Goal: Task Accomplishment & Management: Use online tool/utility

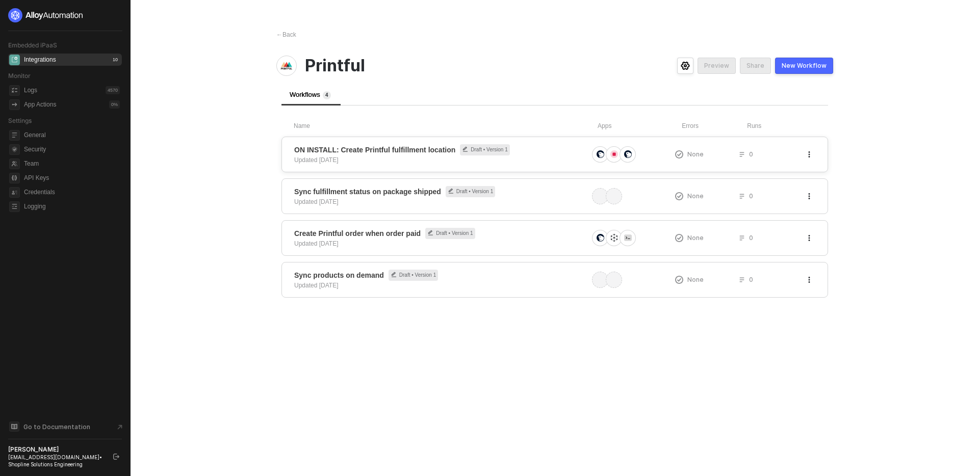
click at [539, 153] on span "ON INSTALL: Create Printful fulfillment location Draft • Version 1" at bounding box center [441, 149] width 294 height 11
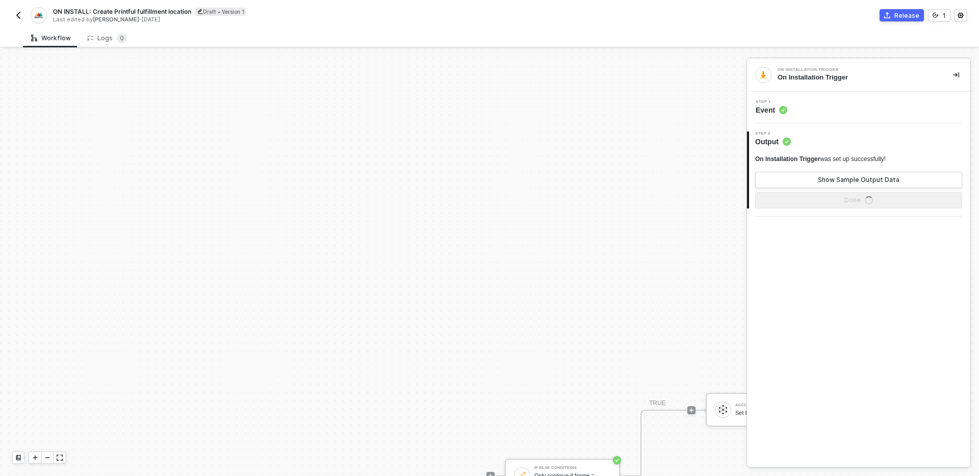
scroll to position [247, 0]
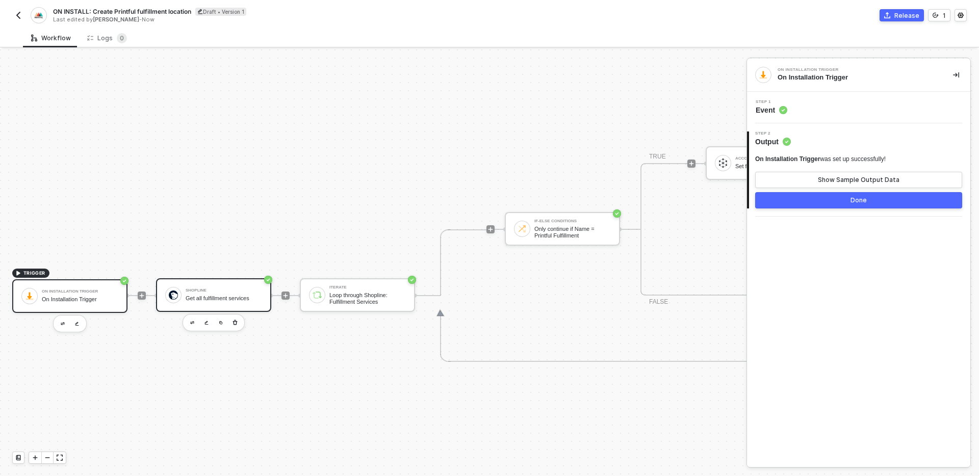
click at [237, 299] on div "Get all fulfillment services" at bounding box center [224, 298] width 76 height 7
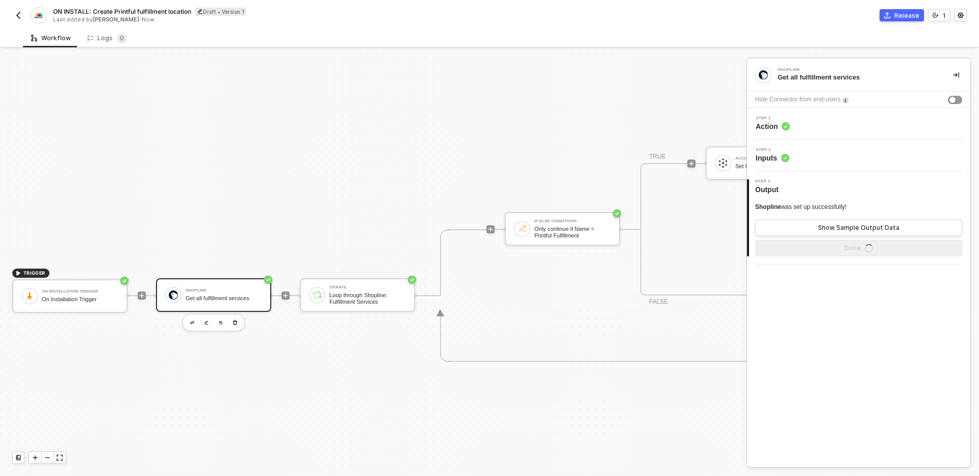
click at [840, 127] on div "Step 1 Action" at bounding box center [859, 123] width 221 height 15
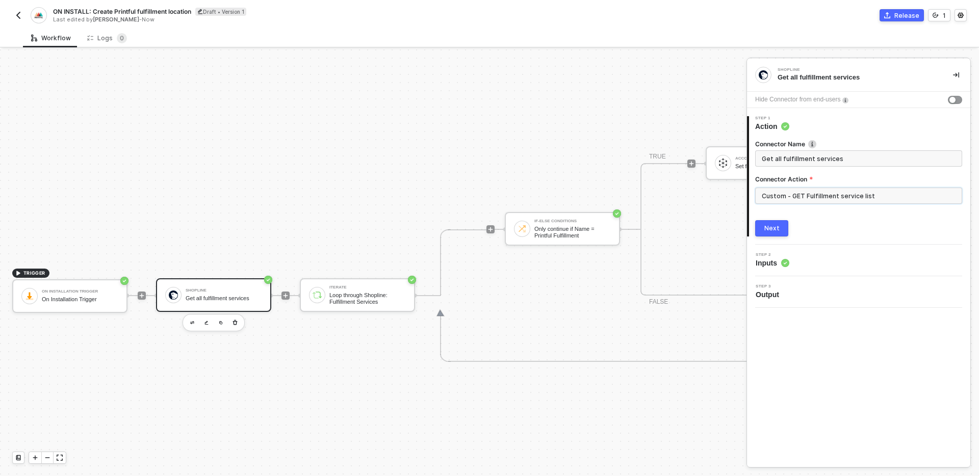
click at [890, 193] on input "Custom - GET Fulfillment service list" at bounding box center [858, 196] width 207 height 16
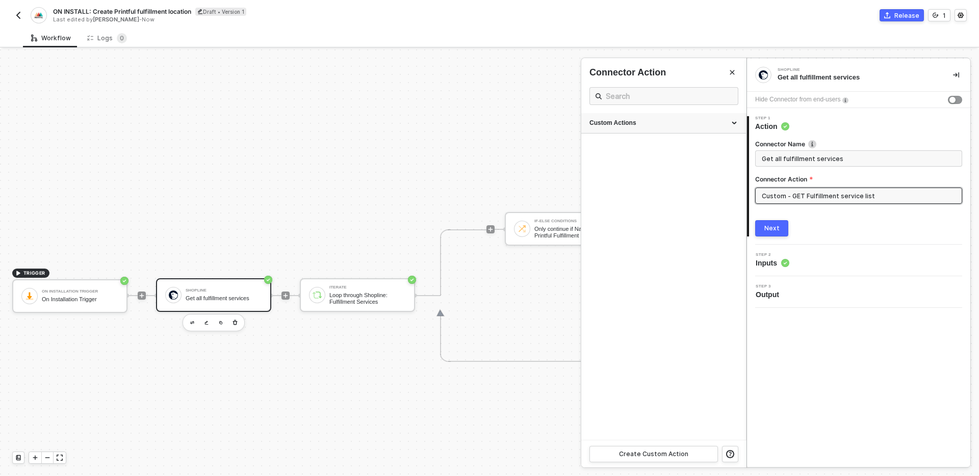
click at [668, 123] on div "Custom Actions" at bounding box center [663, 123] width 148 height 9
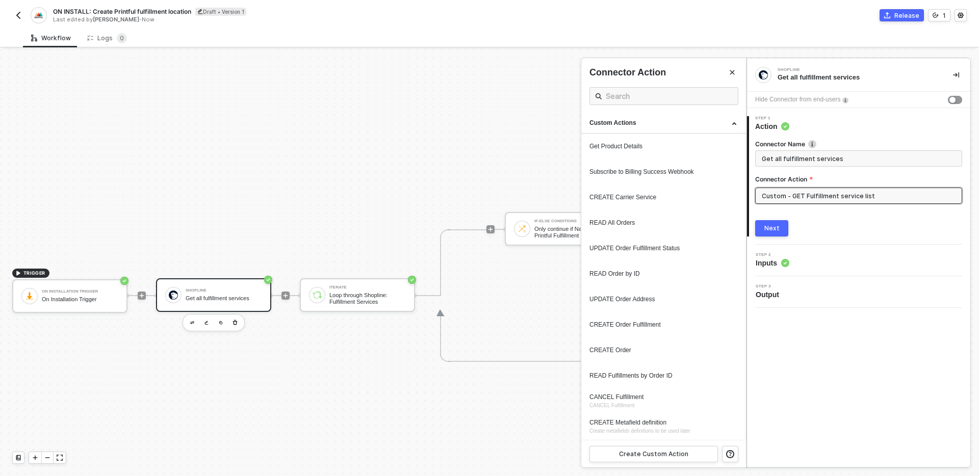
scroll to position [178, 0]
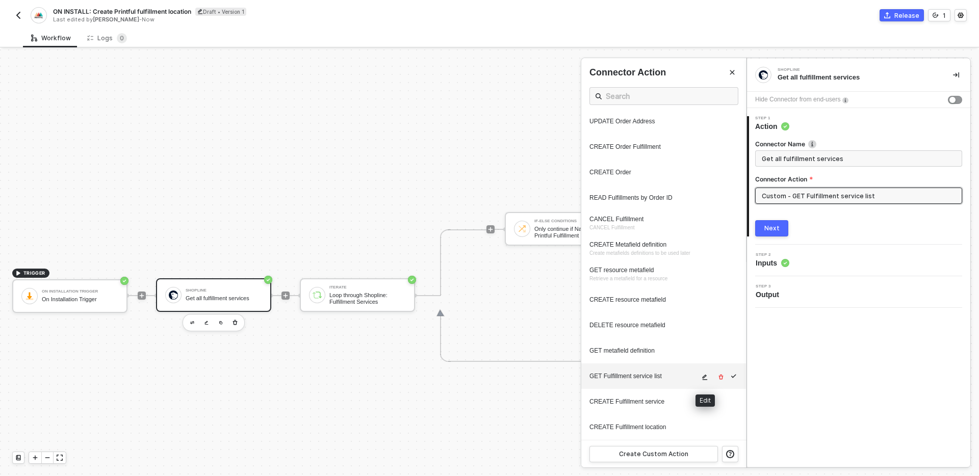
click at [702, 376] on icon "icon-edit" at bounding box center [705, 377] width 6 height 6
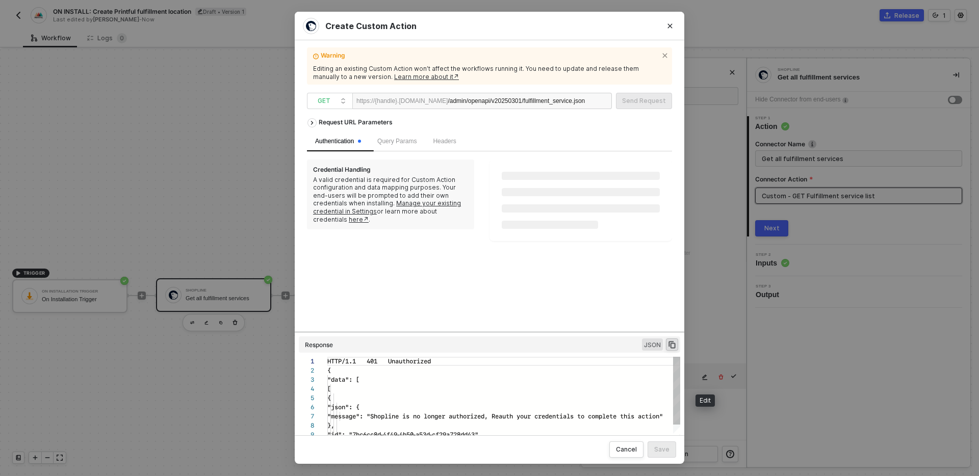
scroll to position [92, 0]
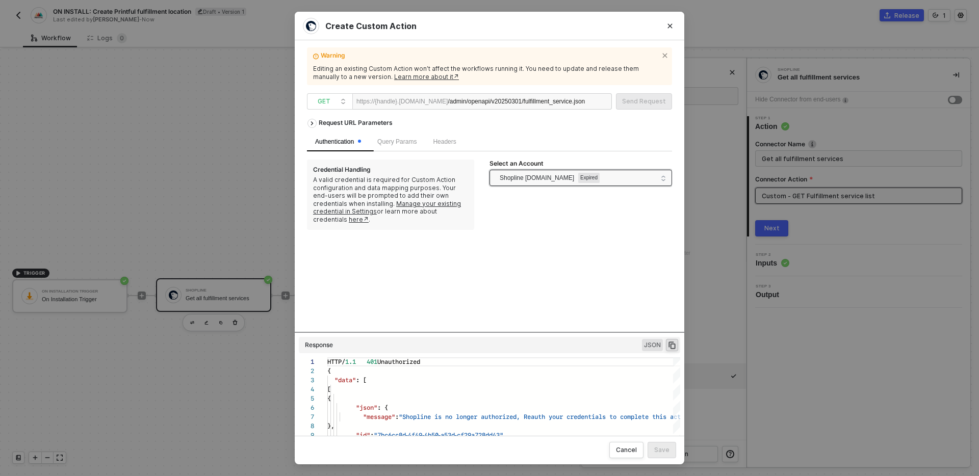
click at [572, 174] on span "Shopline testcs.myshopline.com" at bounding box center [537, 177] width 74 height 15
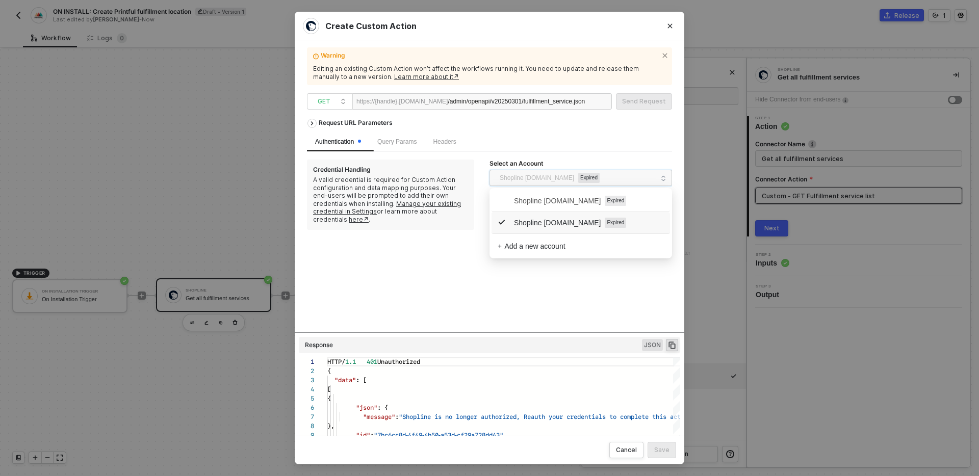
click at [567, 222] on span "Shopline testcs.myshopline.com" at bounding box center [549, 222] width 103 height 11
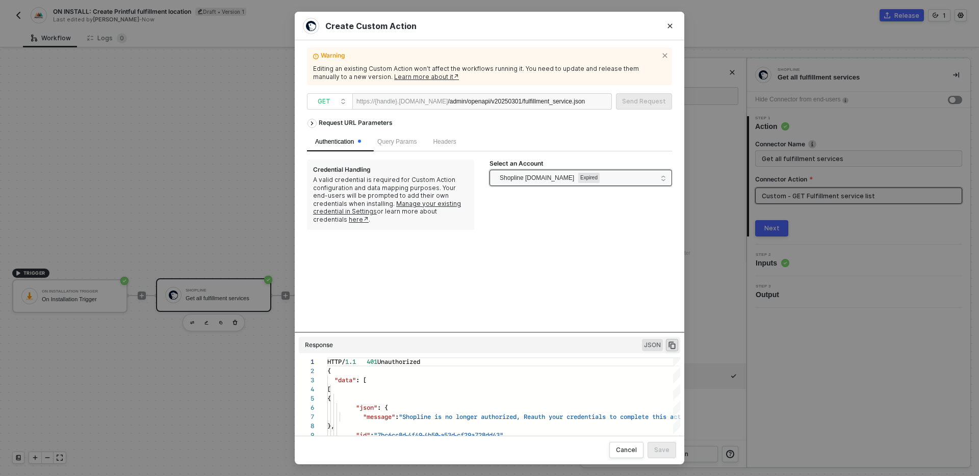
click at [559, 179] on span "Shopline testcs.myshopline.com" at bounding box center [537, 177] width 74 height 15
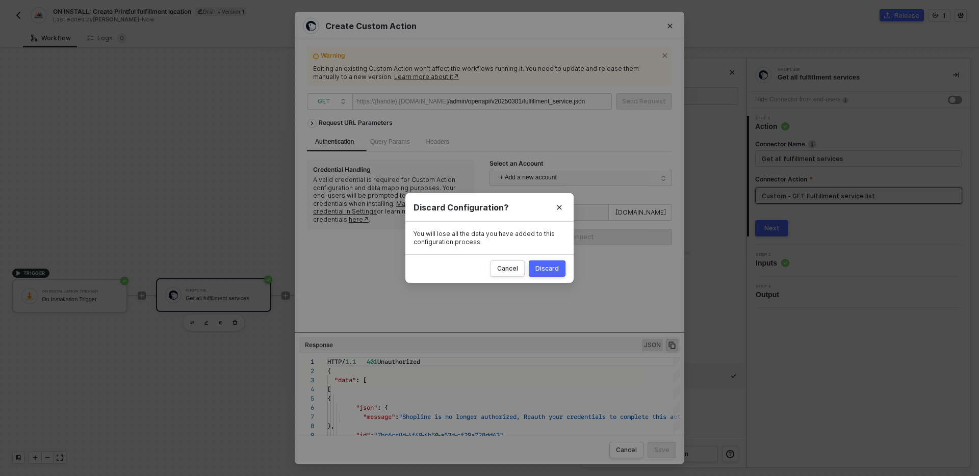
click at [554, 269] on div "Discard" at bounding box center [546, 269] width 23 height 8
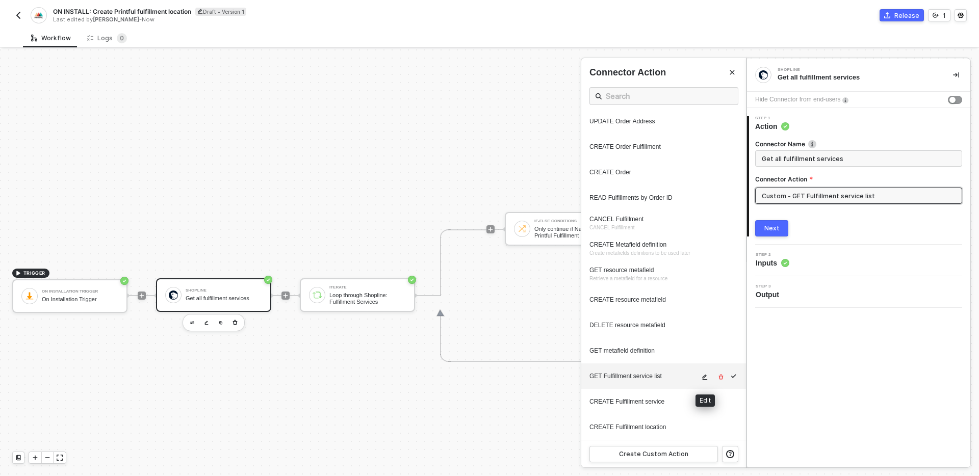
click at [711, 378] on button "button" at bounding box center [705, 377] width 12 height 12
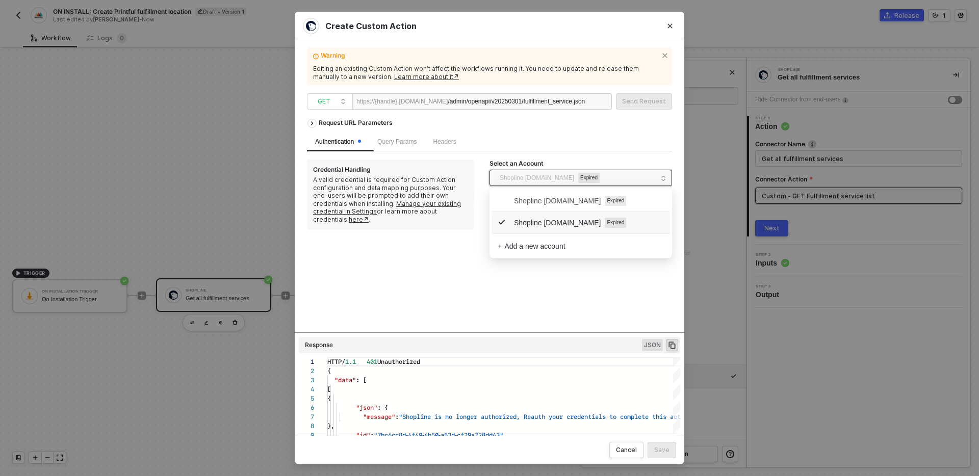
click at [574, 180] on span "Shopline testcs.myshopline.com" at bounding box center [537, 177] width 74 height 15
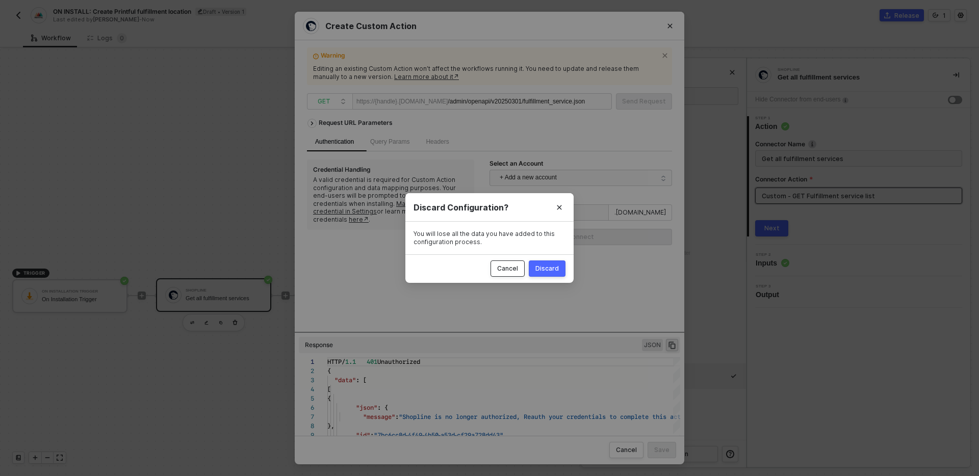
click at [514, 267] on div "Cancel" at bounding box center [507, 269] width 21 height 8
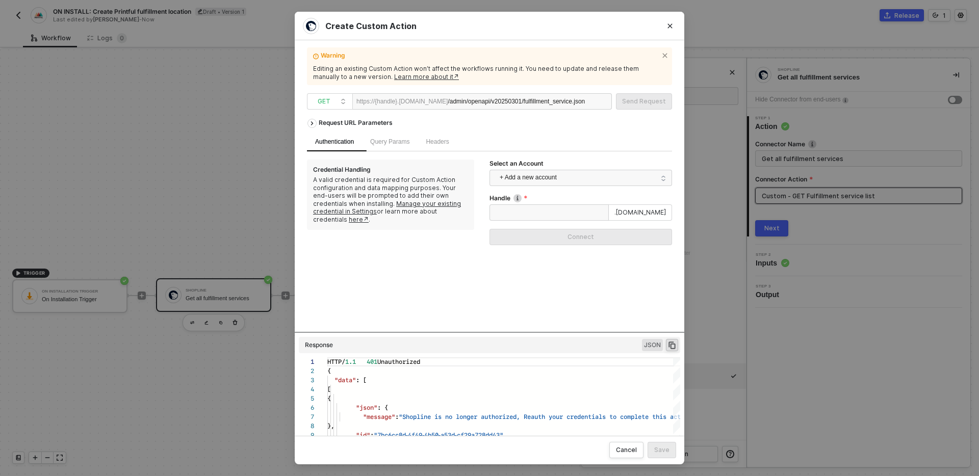
click at [538, 197] on div "Handle" at bounding box center [580, 199] width 183 height 10
click at [539, 210] on input "Handle" at bounding box center [548, 212] width 119 height 16
type input "testcs"
click at [563, 243] on button "Connect" at bounding box center [580, 237] width 183 height 16
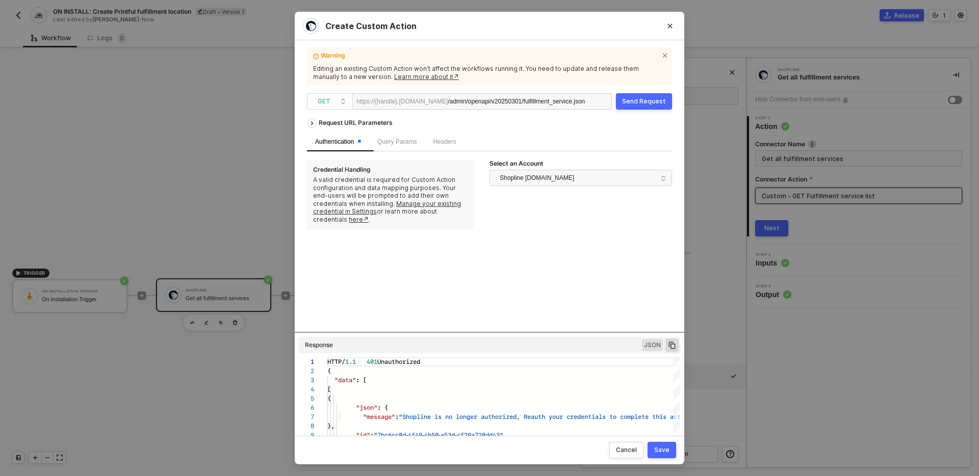
click at [648, 99] on div "Send Request" at bounding box center [644, 101] width 44 height 8
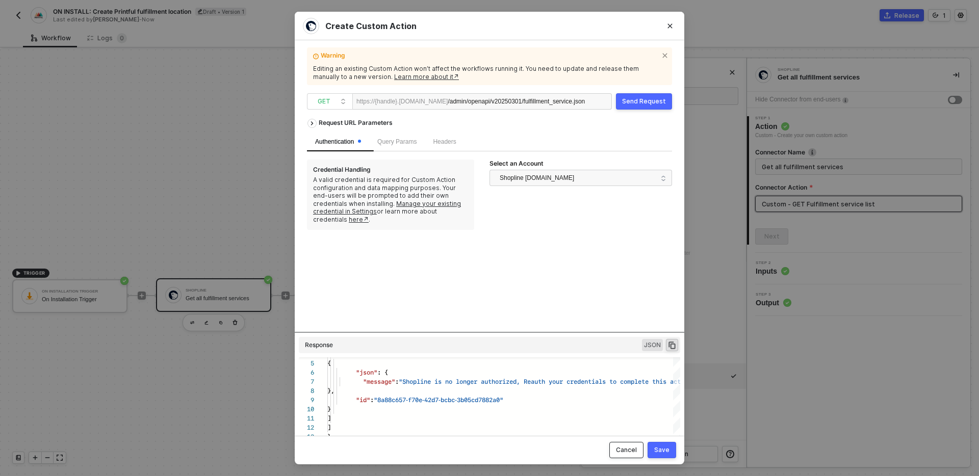
click at [621, 453] on div "Cancel" at bounding box center [626, 450] width 21 height 8
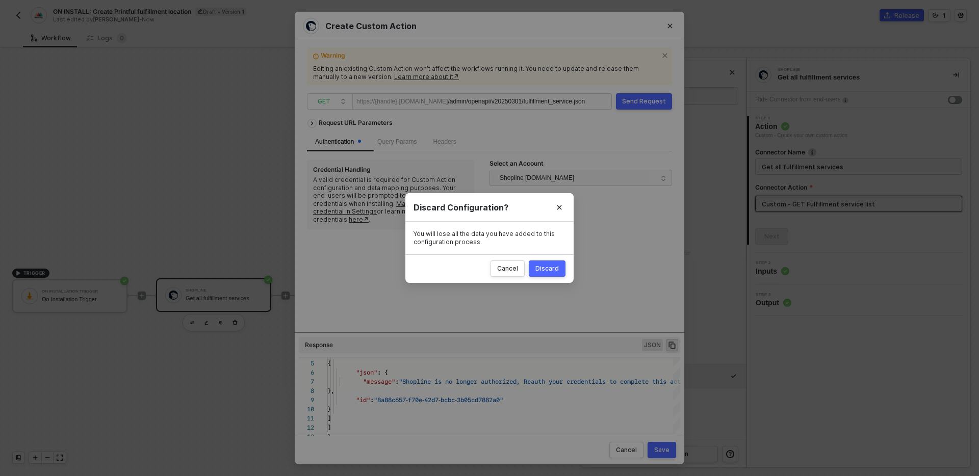
click at [541, 277] on div "Cancel Discard" at bounding box center [489, 268] width 168 height 29
click at [541, 266] on div "Discard" at bounding box center [546, 269] width 23 height 8
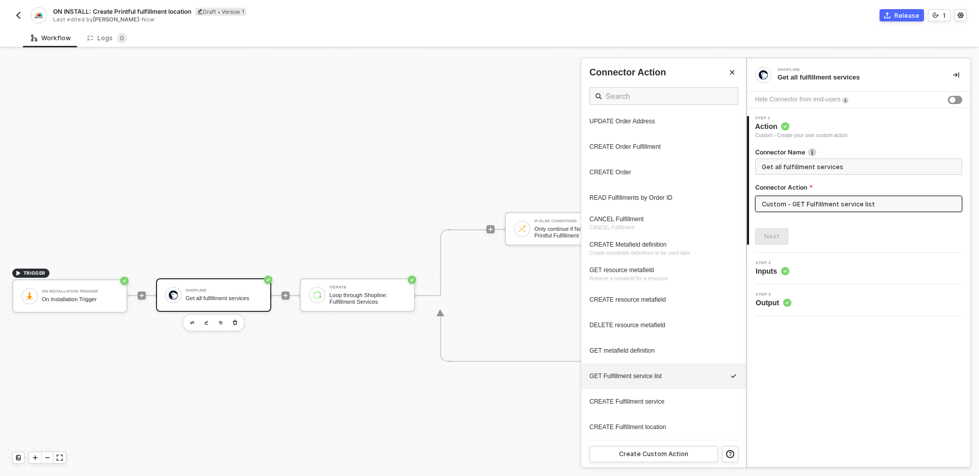
click at [831, 198] on input "Custom - GET Fulfillment service list" at bounding box center [858, 204] width 207 height 16
click at [705, 376] on icon "icon-edit" at bounding box center [705, 378] width 5 height 6
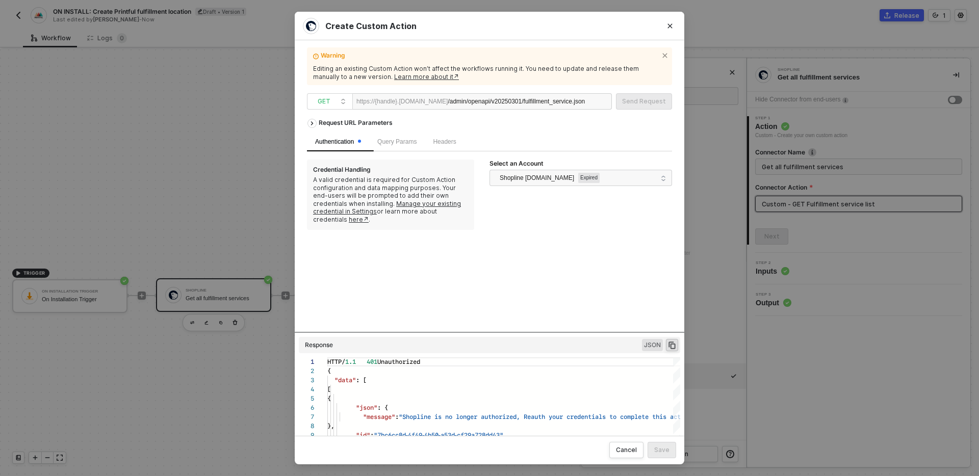
click at [595, 254] on div "Request URL Parameters Authentication Query Params Headers Credential Handling …" at bounding box center [489, 223] width 365 height 219
click at [667, 25] on icon "Close" at bounding box center [670, 26] width 6 height 6
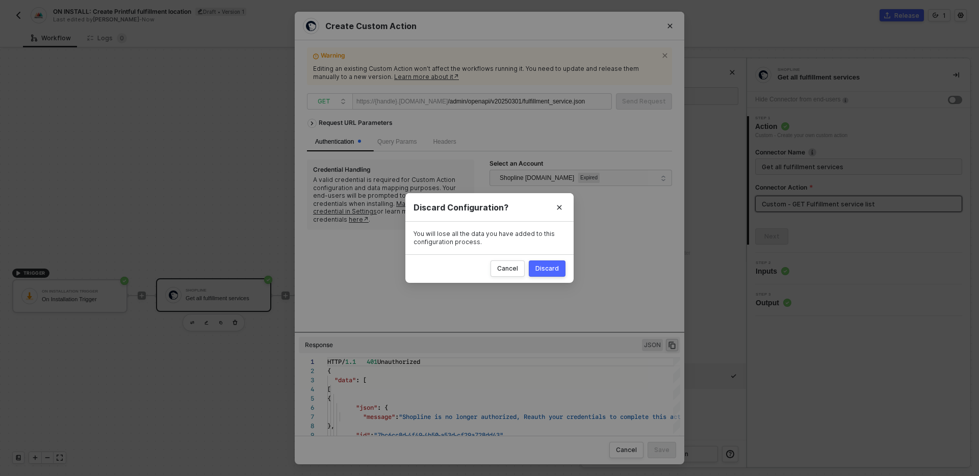
click at [560, 269] on button "Discard" at bounding box center [547, 269] width 37 height 16
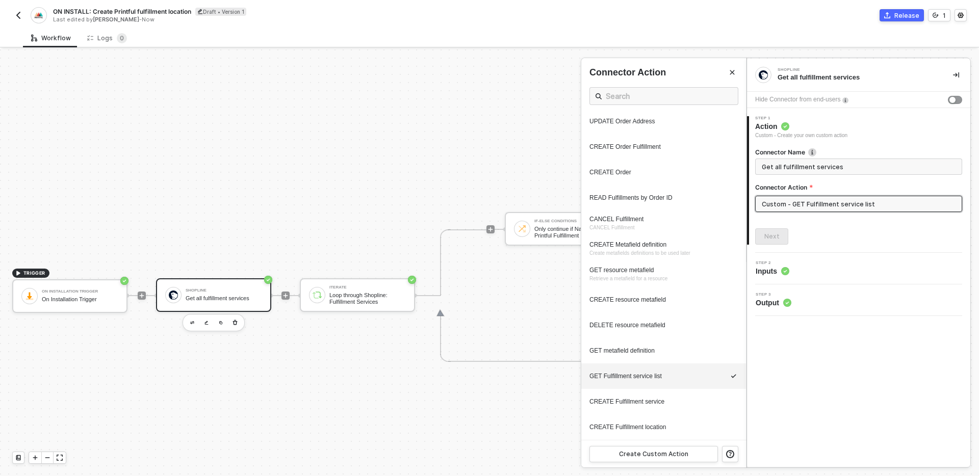
click at [406, 415] on div at bounding box center [489, 262] width 979 height 427
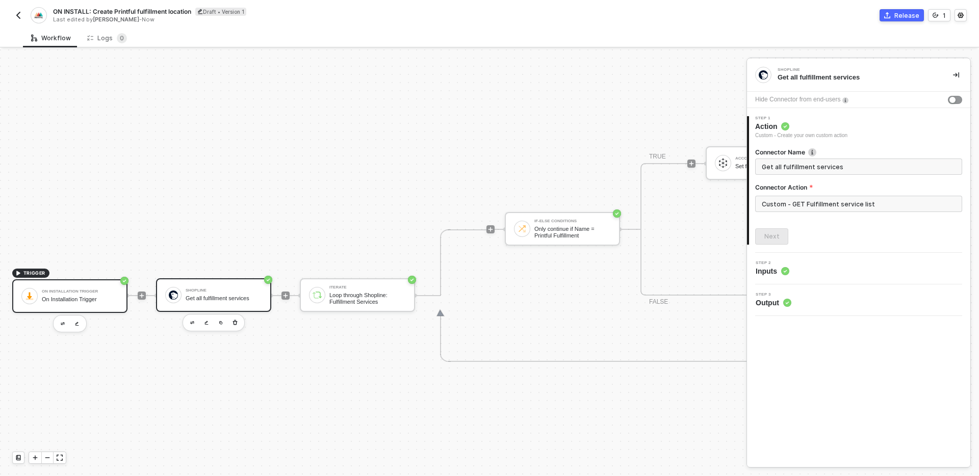
click at [68, 287] on div "On Installation Trigger On Installation Trigger" at bounding box center [80, 296] width 76 height 19
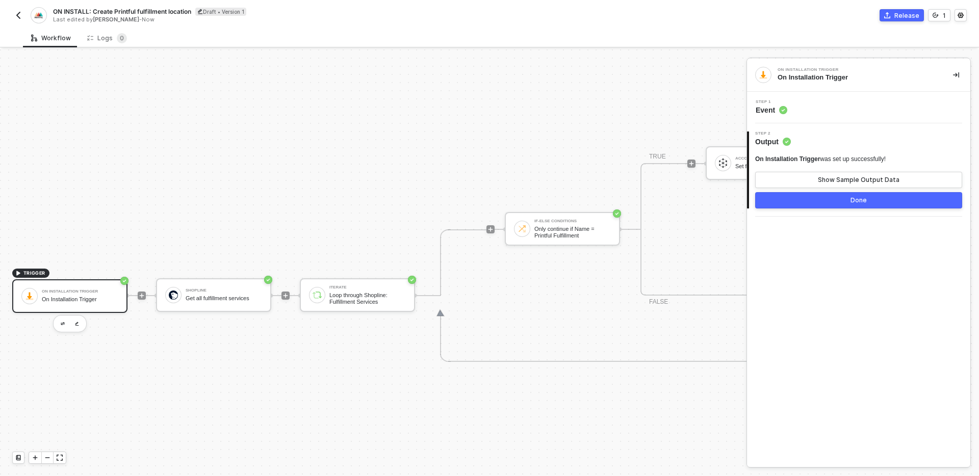
click at [861, 197] on div "Done" at bounding box center [858, 200] width 16 height 8
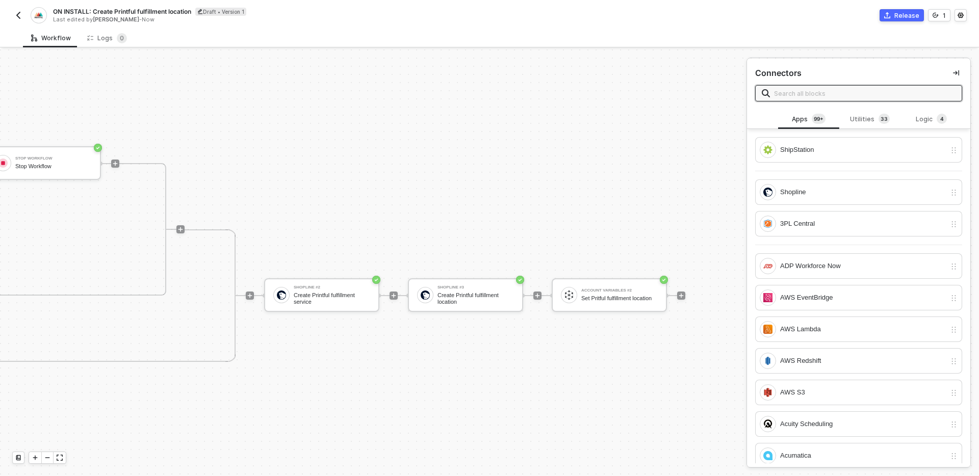
scroll to position [247, 866]
click at [428, 332] on div "Shopline #2 Create Printful fulfillment service Shopline #3 Create Printful ful…" at bounding box center [458, 296] width 450 height 132
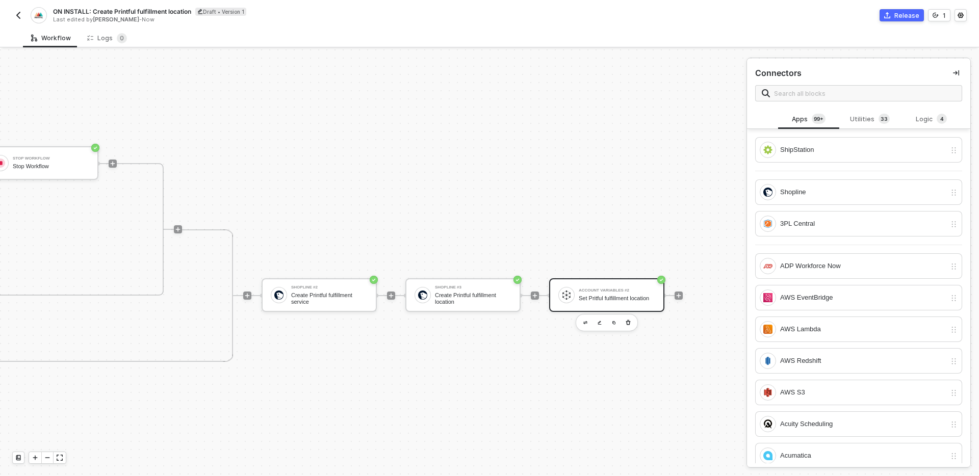
click at [605, 295] on div "Set Pritful fulfillment location" at bounding box center [617, 298] width 76 height 7
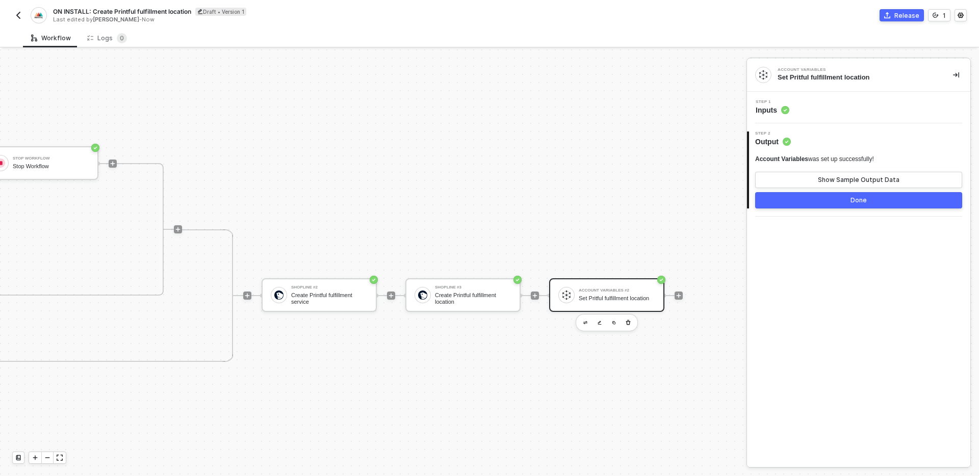
click at [818, 119] on div "Step 1 Inputs" at bounding box center [858, 108] width 223 height 32
click at [819, 109] on div "Step 1 Inputs" at bounding box center [859, 107] width 221 height 15
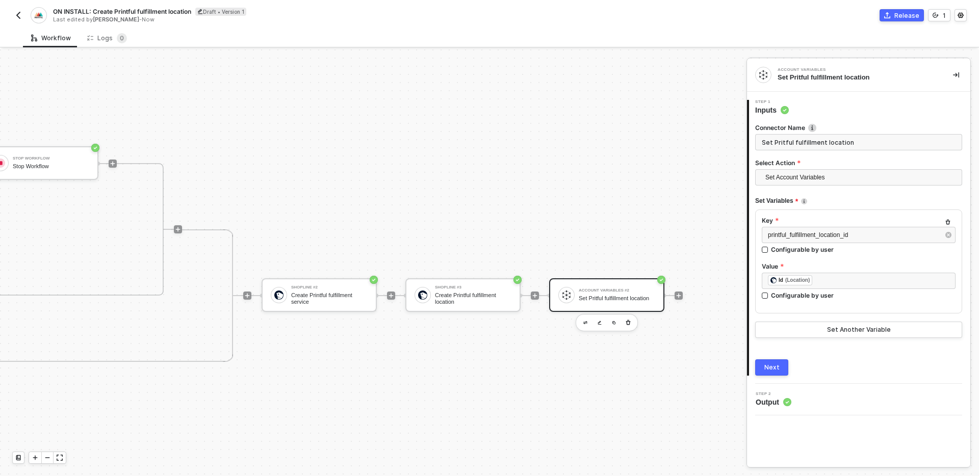
click at [782, 144] on input "Set Pritful fulfillment location" at bounding box center [858, 142] width 207 height 16
type input "Set Printful fulfillment location"
click at [833, 159] on label "Select Action" at bounding box center [858, 163] width 207 height 9
click at [727, 213] on div "TRIGGER On Installation Trigger On Installation Trigger Shopline Get all fulfil…" at bounding box center [373, 262] width 746 height 427
click at [774, 374] on button "Next" at bounding box center [771, 367] width 33 height 16
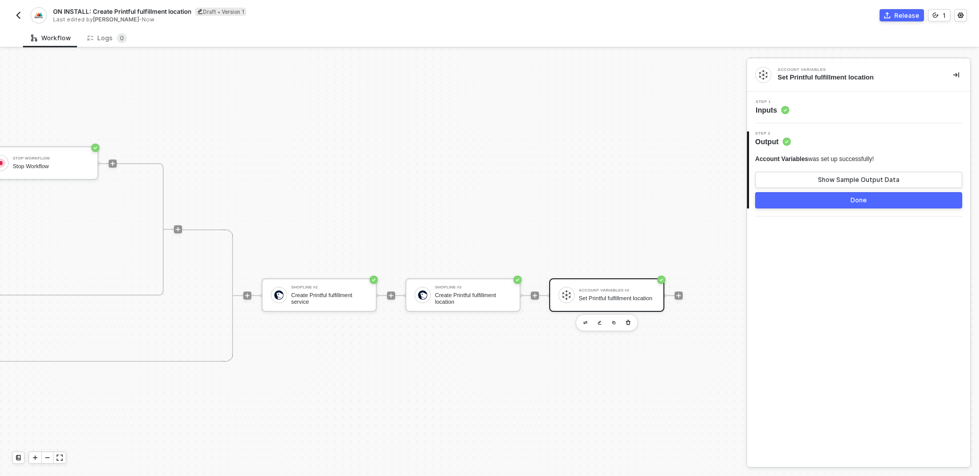
click at [855, 203] on div "Done" at bounding box center [858, 200] width 16 height 8
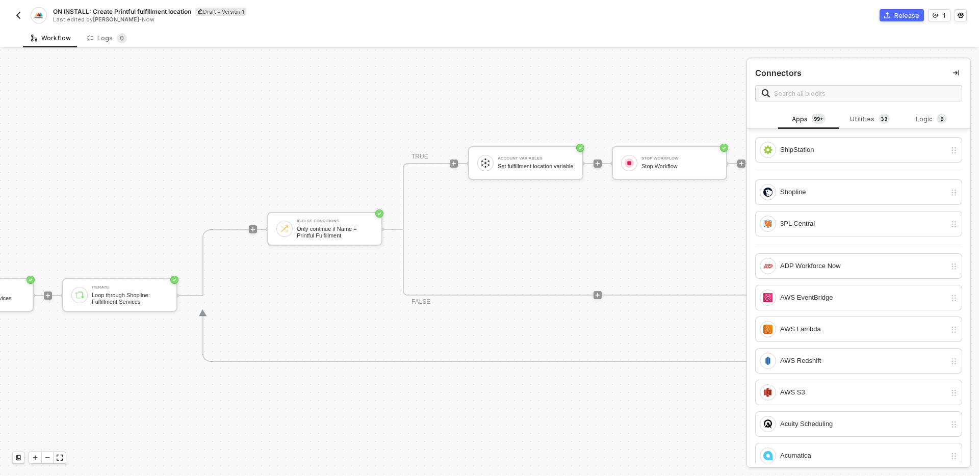
scroll to position [247, 237]
click at [552, 176] on div "Account Variables Set fulfillment location variable" at bounding box center [526, 163] width 115 height 34
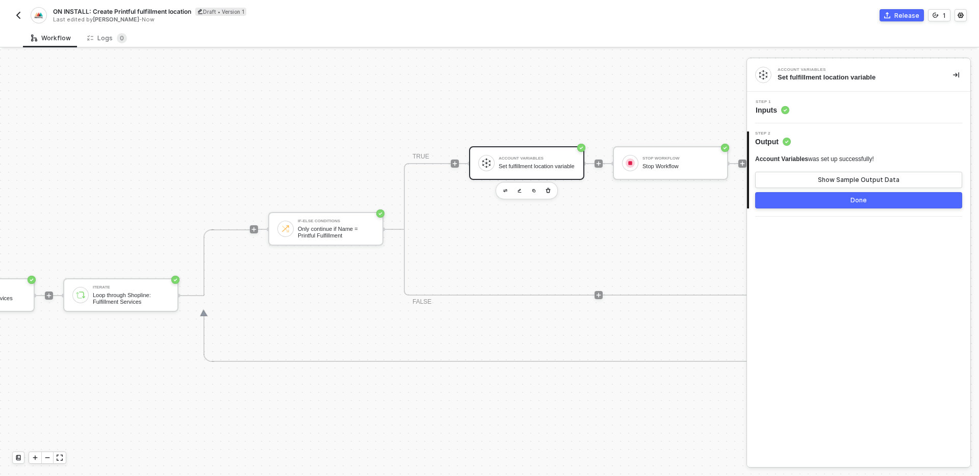
click at [849, 109] on div "Step 1 Inputs" at bounding box center [859, 107] width 221 height 15
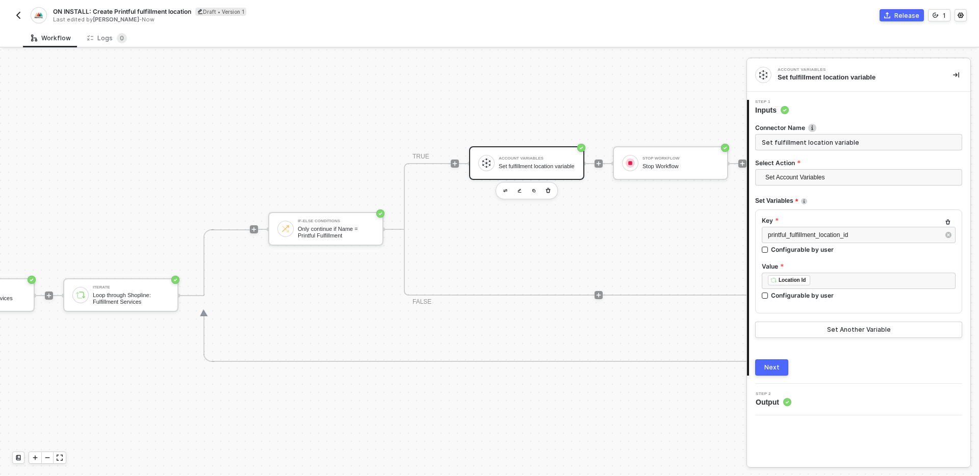
click at [589, 382] on div "TRIGGER On Installation Trigger On Installation Trigger Shopline Get all fulfil…" at bounding box center [537, 296] width 1549 height 986
click at [779, 362] on button "Next" at bounding box center [771, 367] width 33 height 16
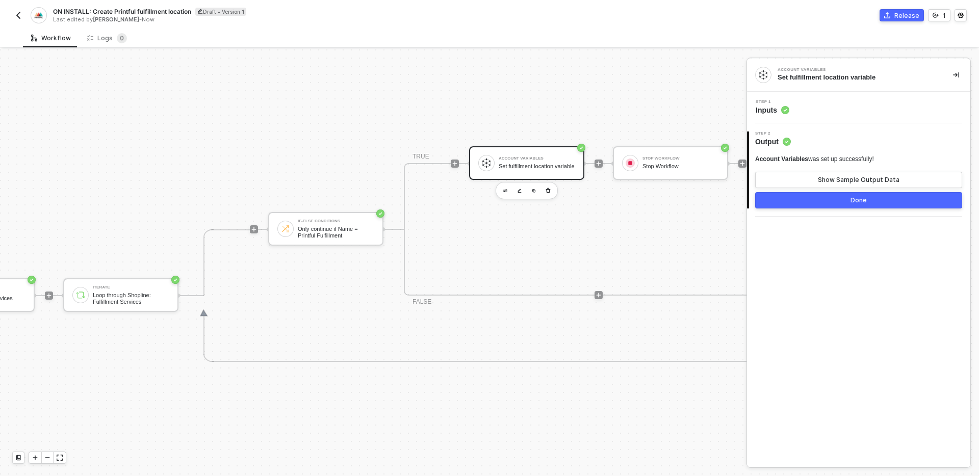
click at [837, 201] on button "Done" at bounding box center [858, 200] width 207 height 16
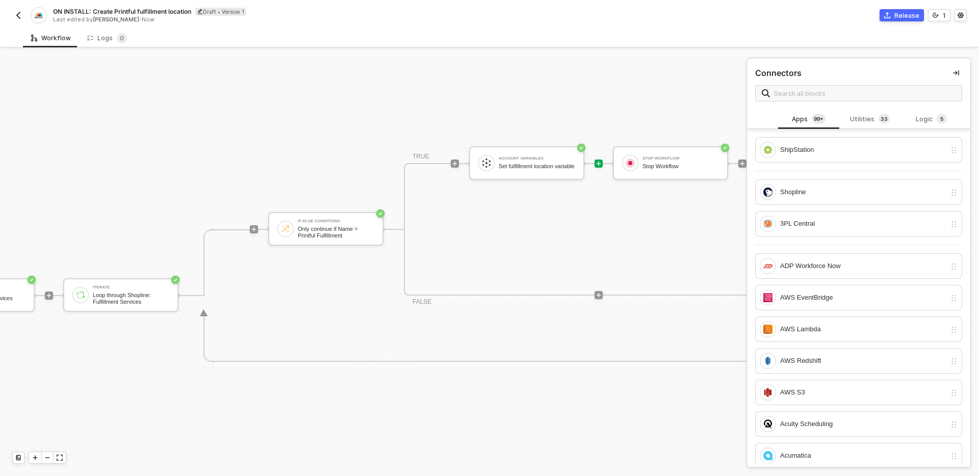
click at [545, 423] on div "TRIGGER On Installation Trigger On Installation Trigger Shopline Get all fulfil…" at bounding box center [537, 296] width 1549 height 986
click at [959, 70] on button "button" at bounding box center [956, 73] width 12 height 12
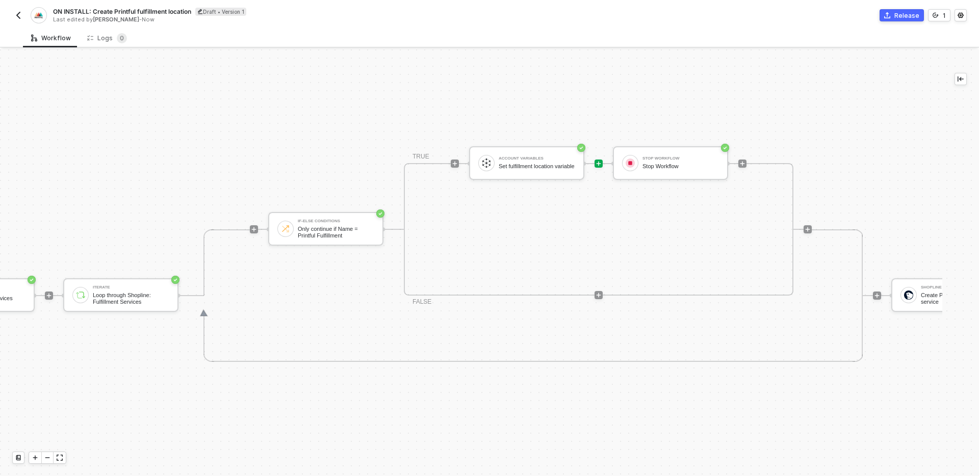
click at [644, 400] on div "TRIGGER On Installation Trigger On Installation Trigger Shopline Get all fulfil…" at bounding box center [537, 296] width 1549 height 986
